Goal: Information Seeking & Learning: Learn about a topic

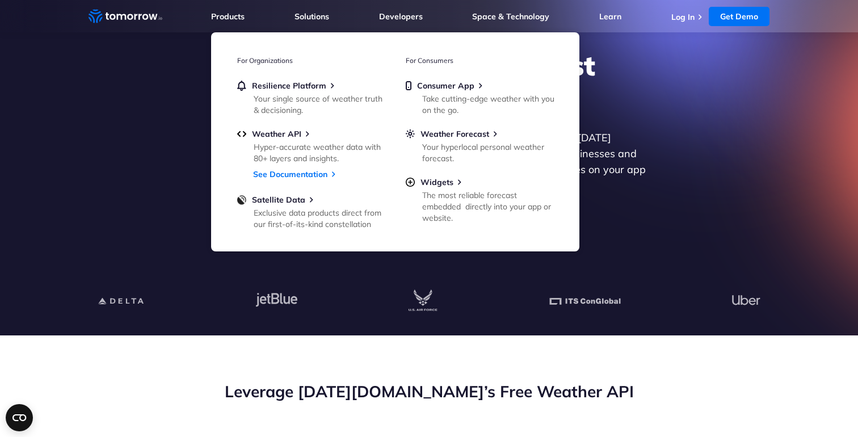
scroll to position [58, 0]
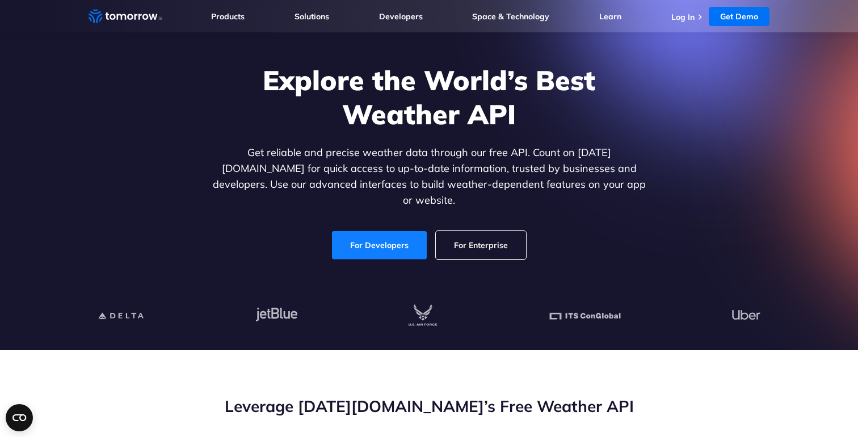
click at [386, 234] on link "For Developers" at bounding box center [379, 245] width 95 height 28
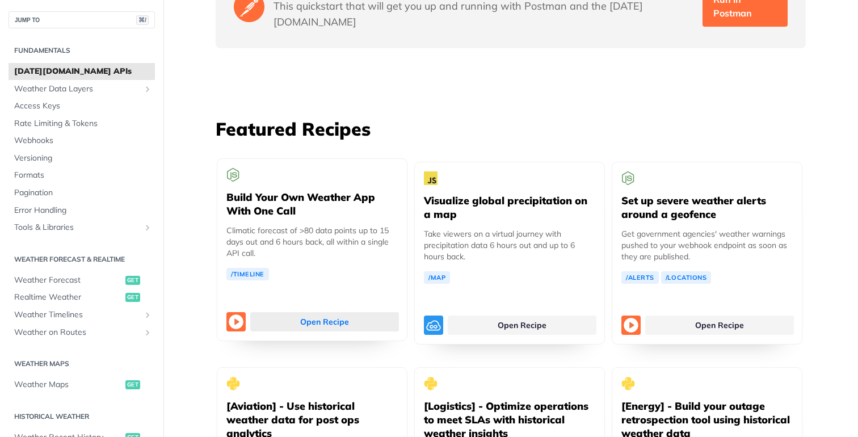
scroll to position [2011, 0]
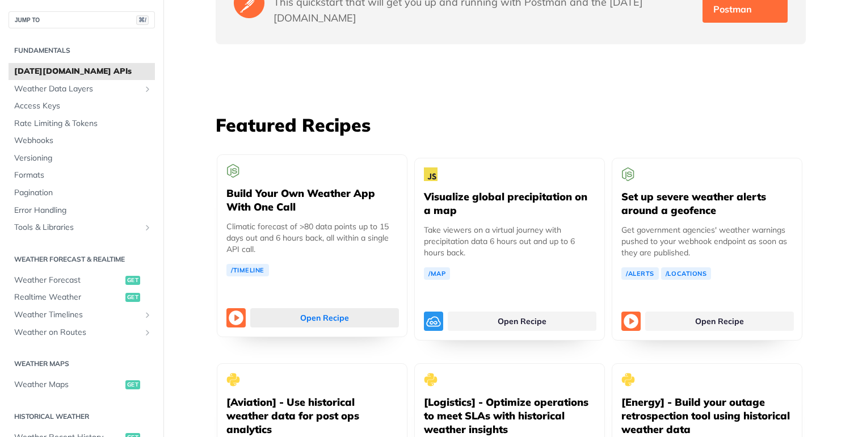
click at [330, 308] on link "Open Recipe" at bounding box center [324, 317] width 149 height 19
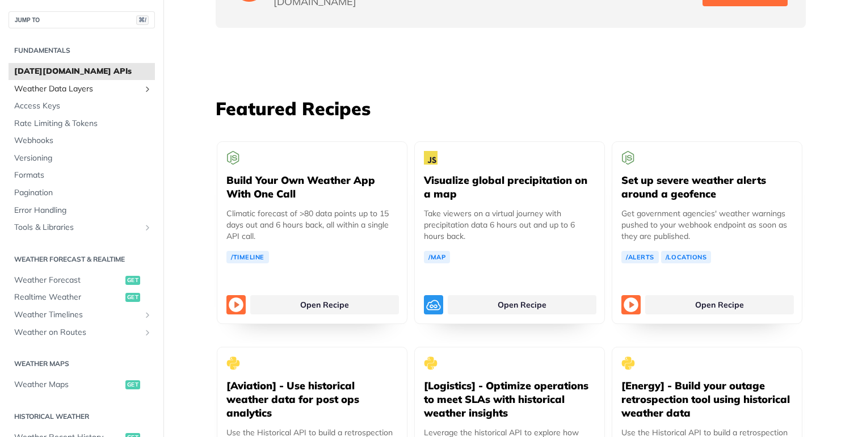
scroll to position [2017, 0]
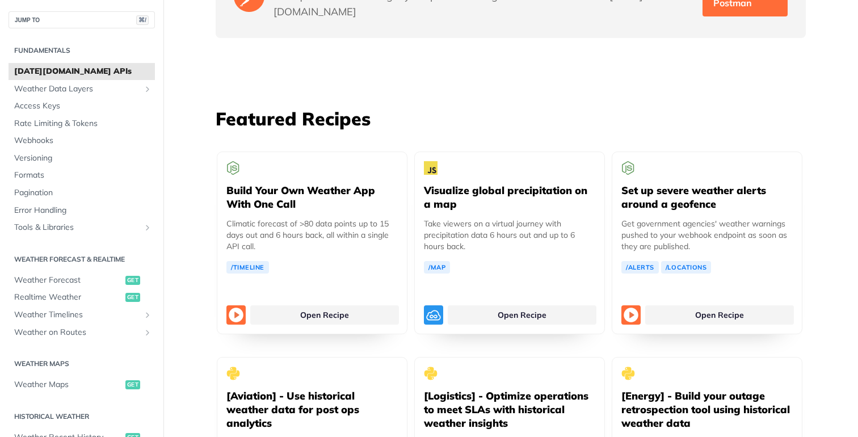
click at [67, 74] on span "[DATE][DOMAIN_NAME] APIs" at bounding box center [83, 71] width 138 height 11
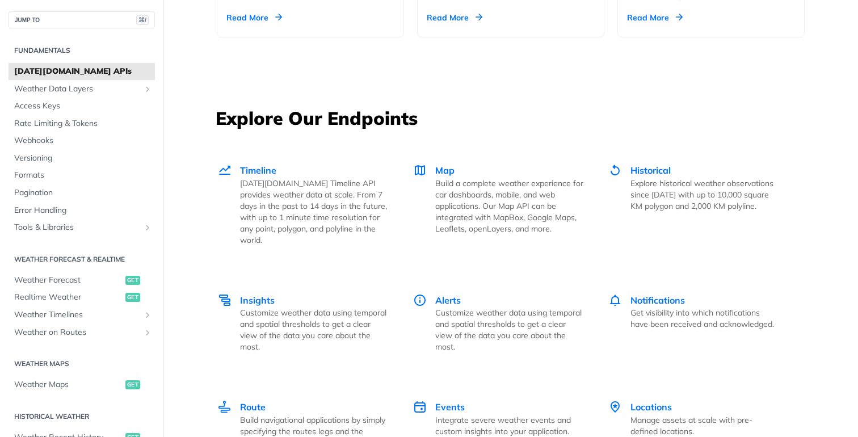
scroll to position [1476, 0]
click at [260, 166] on span "Timeline" at bounding box center [258, 169] width 36 height 11
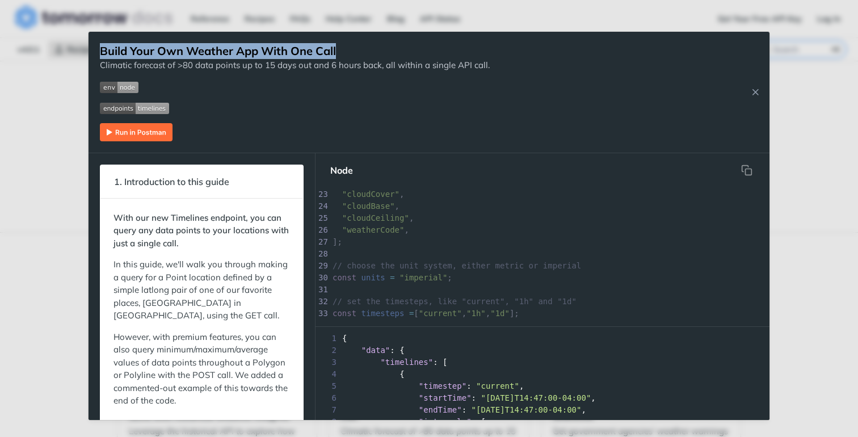
drag, startPoint x: 420, startPoint y: 51, endPoint x: 421, endPoint y: 36, distance: 14.8
click at [421, 36] on div "Build Your Own Weather App With One Call Climatic forecast of >80 data points u…" at bounding box center [295, 92] width 390 height 121
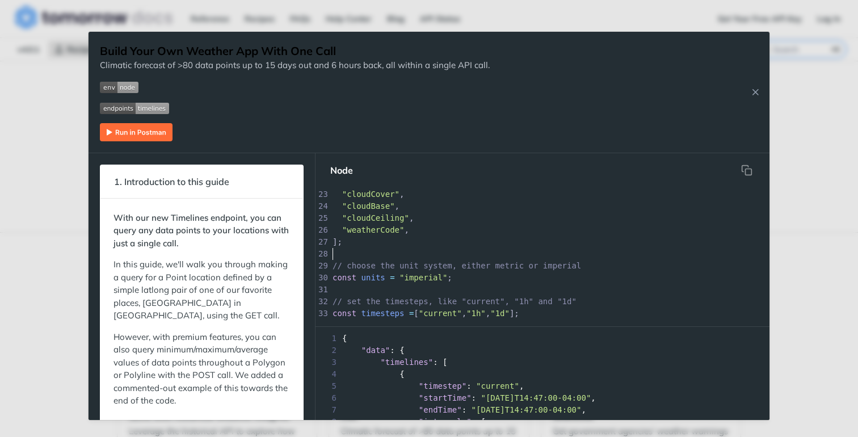
scroll to position [3, 0]
click at [446, 250] on pre "​" at bounding box center [610, 254] width 561 height 12
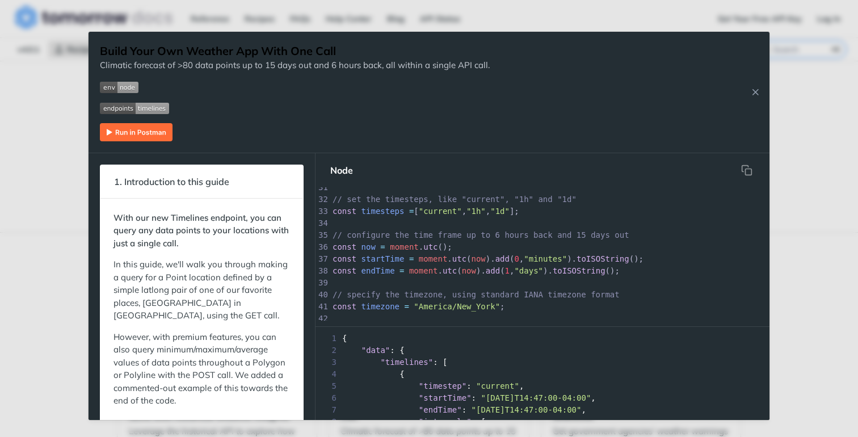
scroll to position [0, 0]
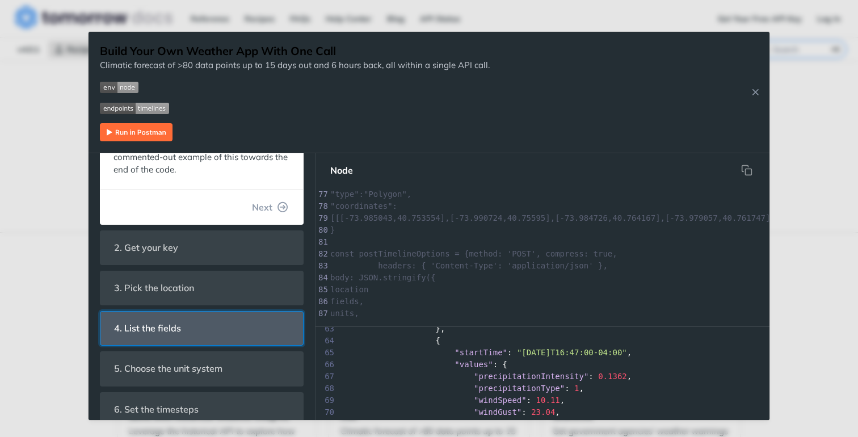
click at [216, 326] on header "4. List the fields" at bounding box center [201, 327] width 203 height 33
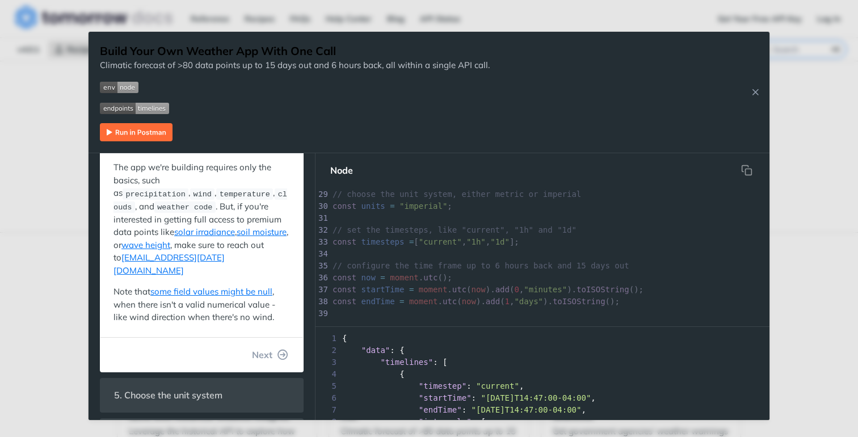
click at [808, 261] on div "Jump to Content Reference Recipes FAQs Help Center Blog API Status Recipes Refe…" at bounding box center [429, 218] width 858 height 437
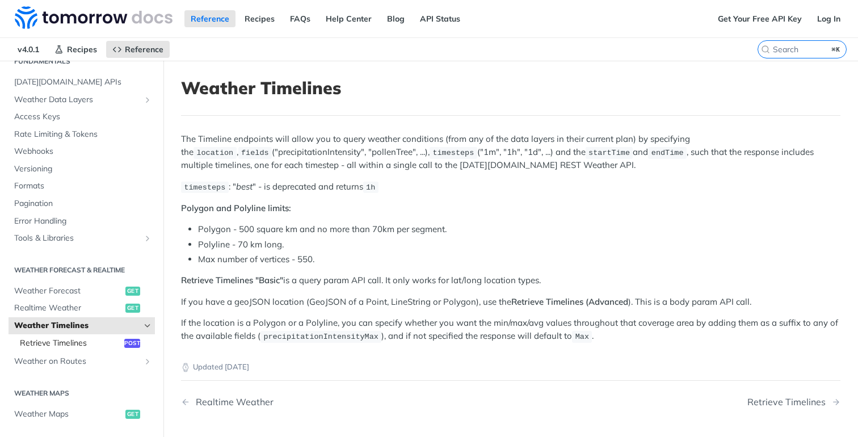
scroll to position [79, 0]
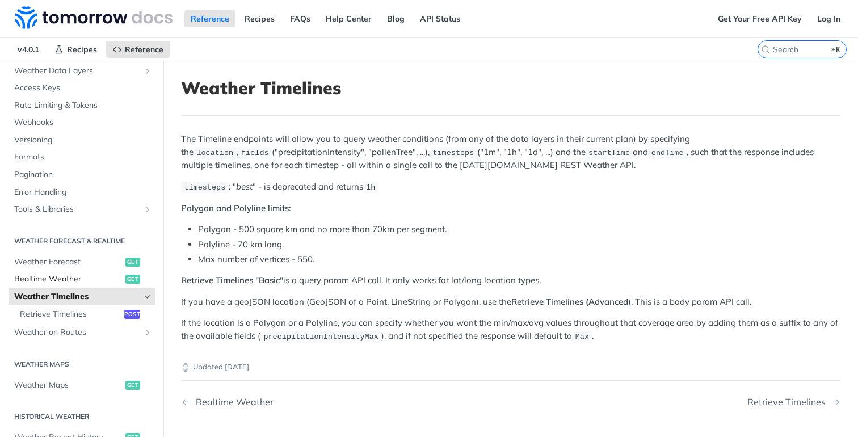
click at [72, 279] on span "Realtime Weather" at bounding box center [68, 278] width 108 height 11
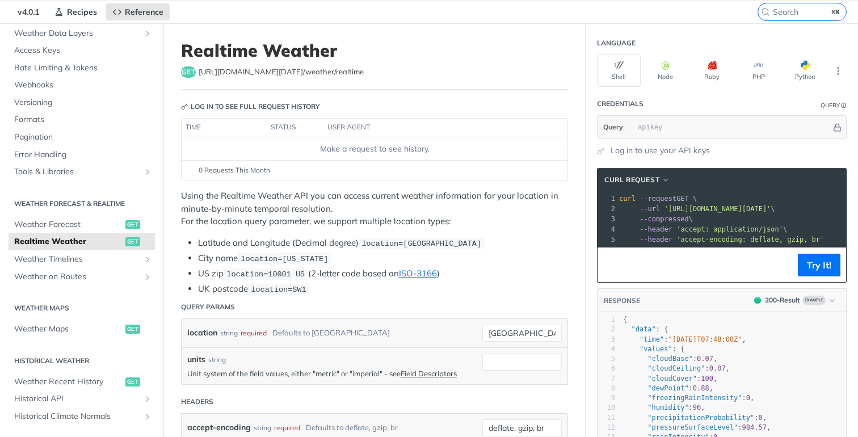
scroll to position [47, 0]
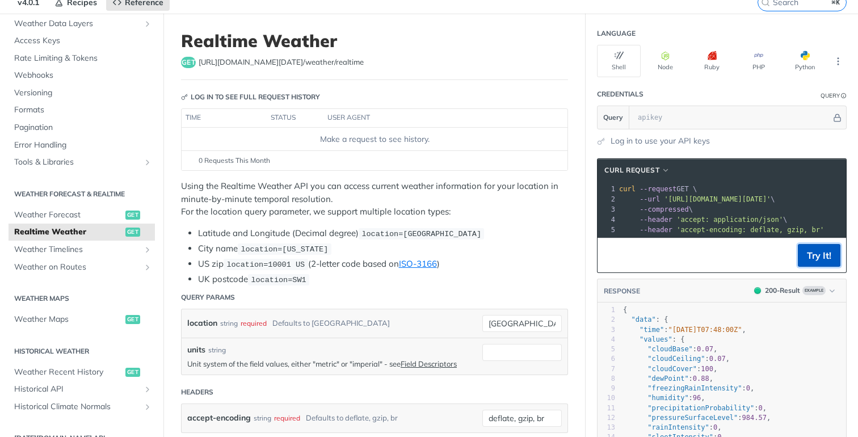
click at [820, 253] on button "Try It!" at bounding box center [819, 255] width 43 height 23
click at [689, 279] on header "RESPONSE 200 - Result Example" at bounding box center [721, 291] width 248 height 24
click at [668, 58] on icon "button" at bounding box center [665, 55] width 9 height 9
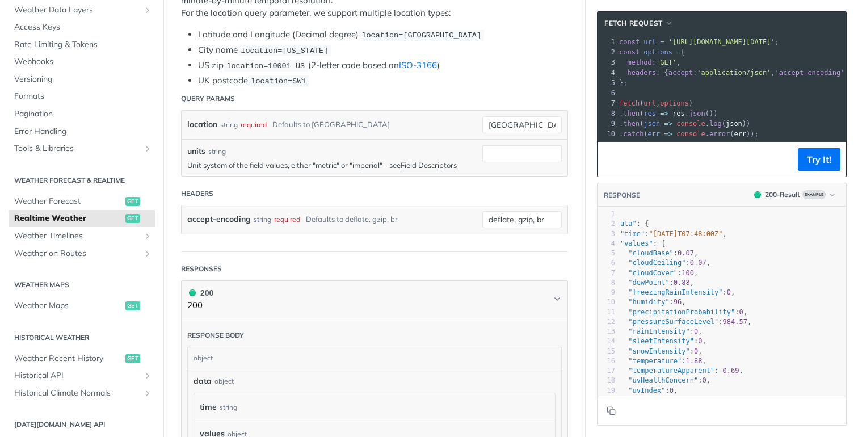
scroll to position [0, 0]
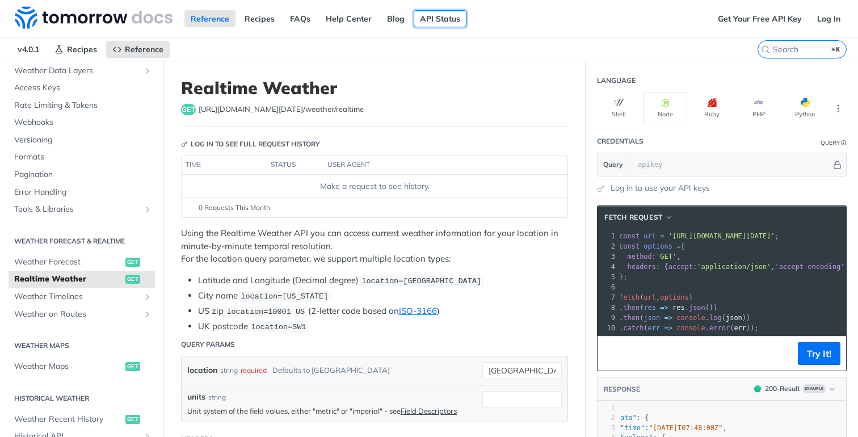
click at [436, 18] on link "API Status" at bounding box center [440, 18] width 53 height 17
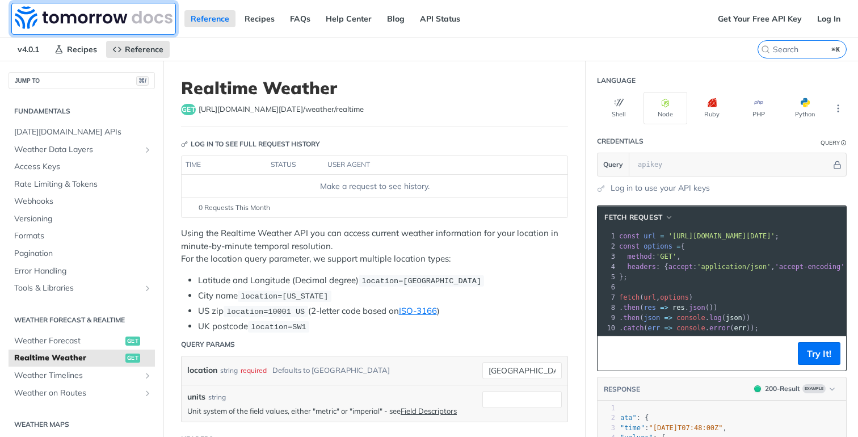
click at [144, 17] on img at bounding box center [94, 17] width 158 height 23
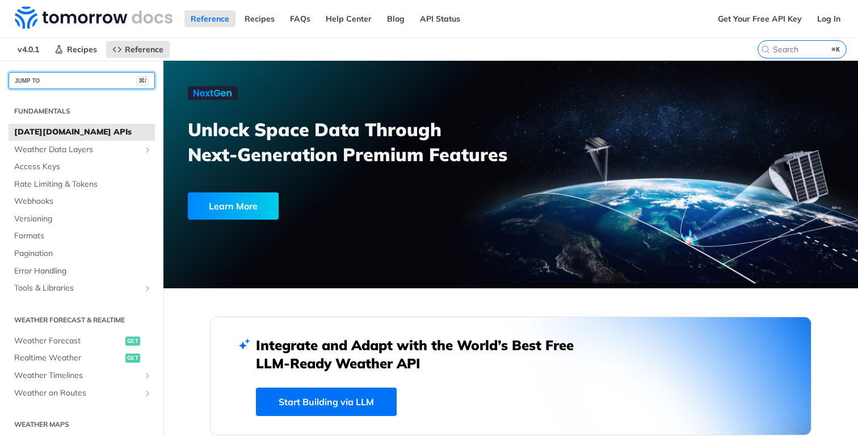
click at [86, 78] on button "JUMP TO ⌘/" at bounding box center [82, 80] width 146 height 17
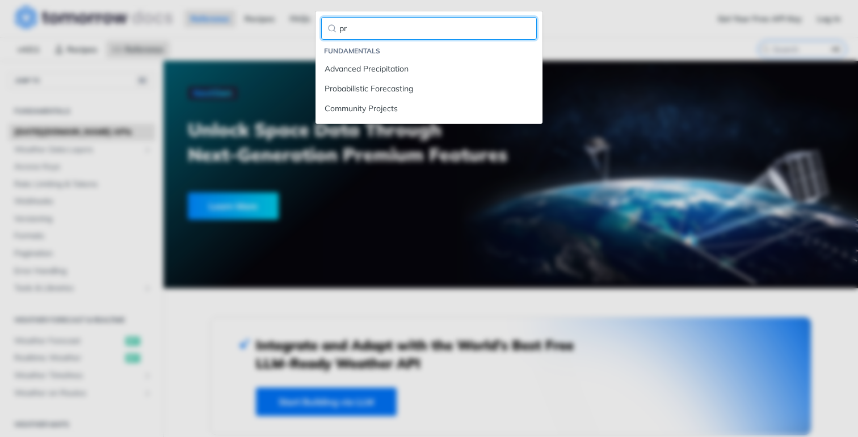
type input "p"
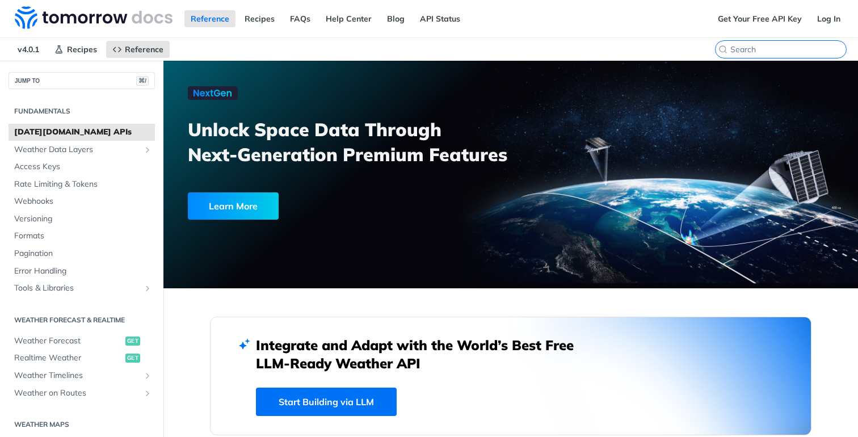
click at [803, 49] on input "search" at bounding box center [788, 49] width 116 height 10
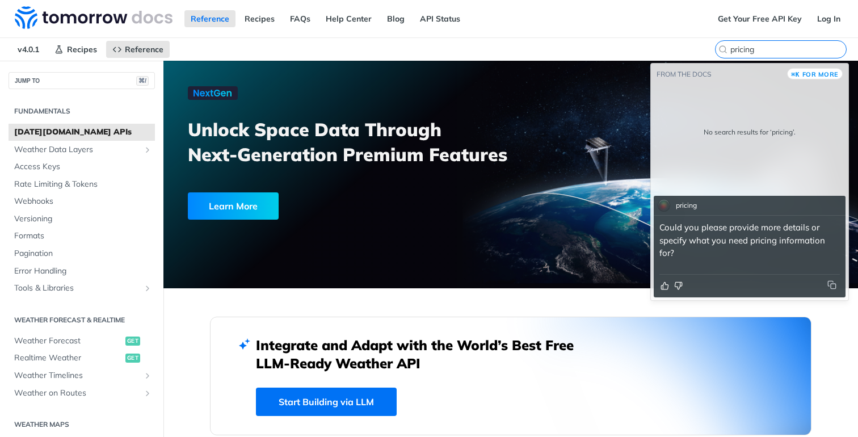
type input "pricing"
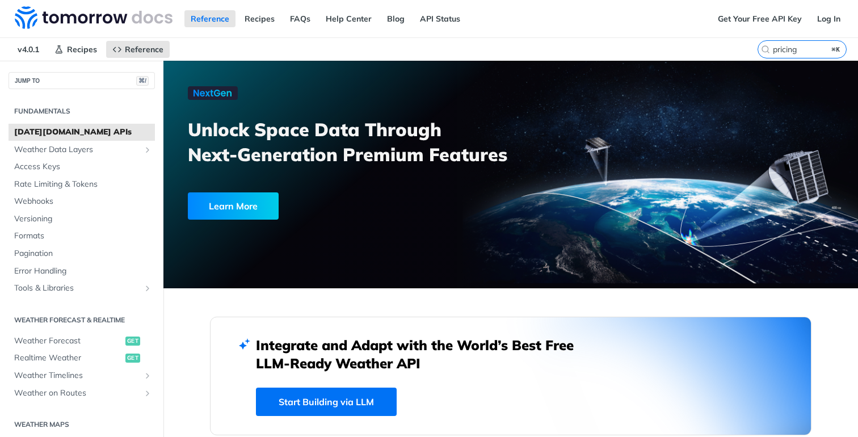
click at [661, 33] on div "Reference Recipes FAQs Help Center Blog API Status" at bounding box center [355, 18] width 711 height 37
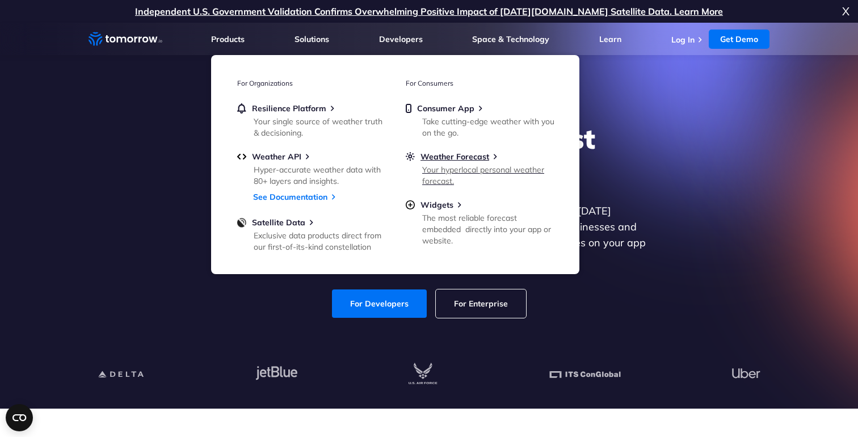
click at [441, 172] on div "Your hyperlocal personal weather forecast." at bounding box center [488, 175] width 132 height 23
click at [181, 186] on div "Explore the World’s Best Weather API Get reliable and precise weather data thro…" at bounding box center [428, 219] width 699 height 241
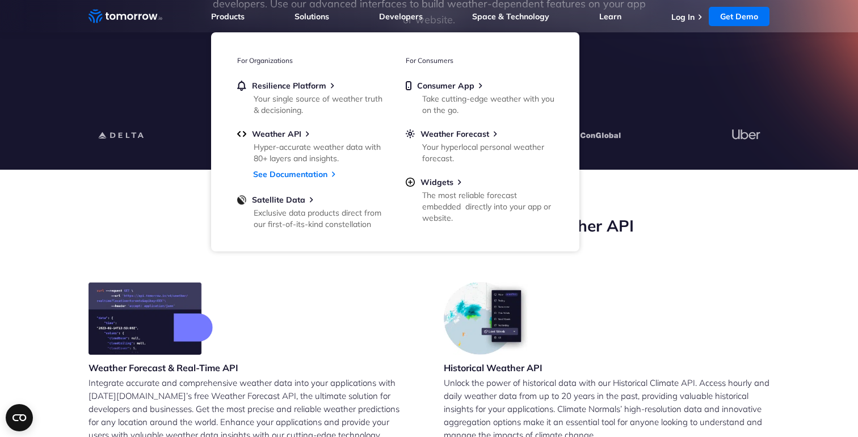
scroll to position [260, 0]
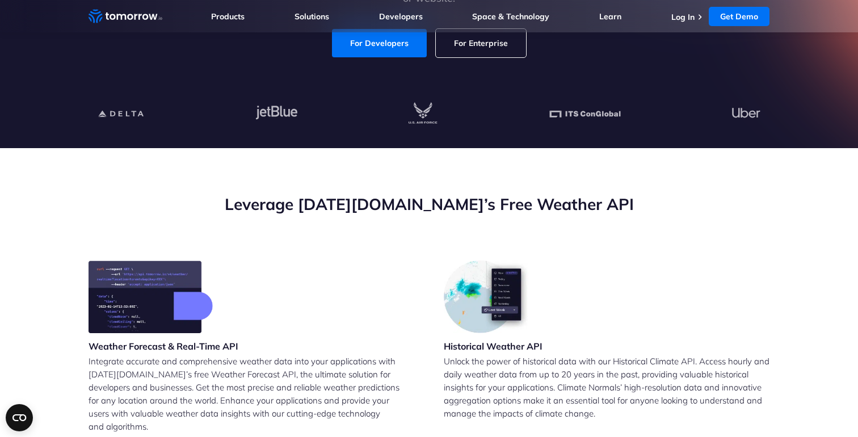
click at [372, 294] on div "Weather Forecast & Real-Time API Integrate accurate and comprehensive weather d…" at bounding box center [251, 355] width 326 height 190
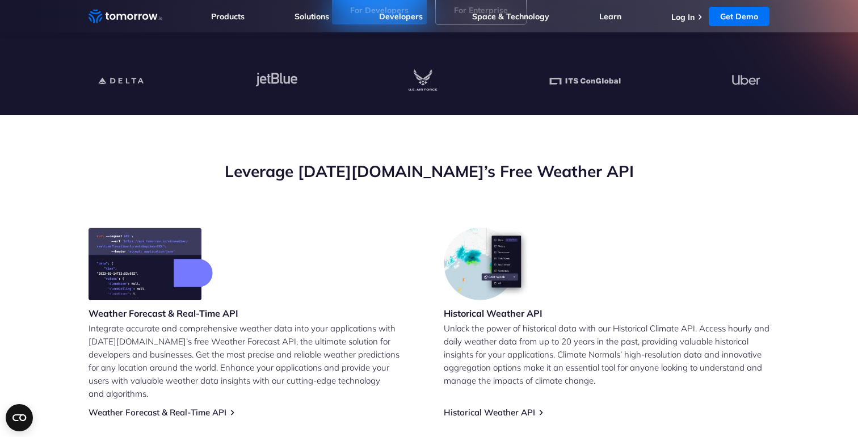
scroll to position [298, 0]
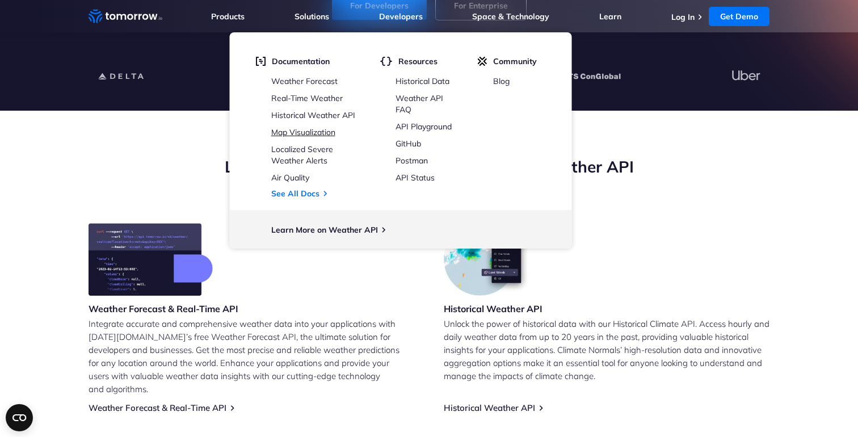
click at [303, 131] on link "Map Visualization" at bounding box center [303, 132] width 64 height 10
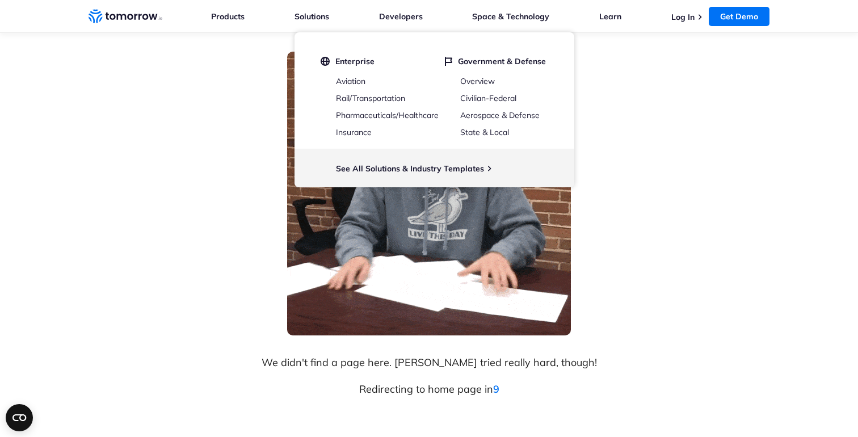
click at [209, 168] on div "We didn't find a page here. Cole tried really hard, though! Redirecting to home…" at bounding box center [429, 229] width 660 height 355
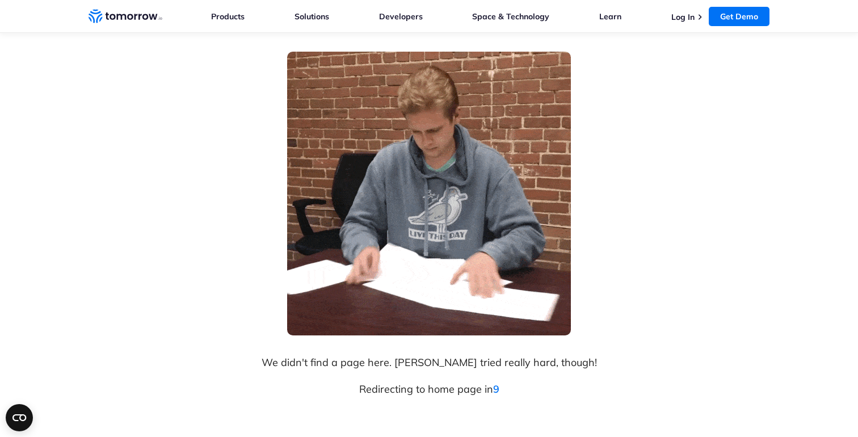
click at [210, 158] on div "We didn't find a page here. Cole tried really hard, though! Redirecting to home…" at bounding box center [429, 229] width 660 height 355
